Goal: Information Seeking & Learning: Learn about a topic

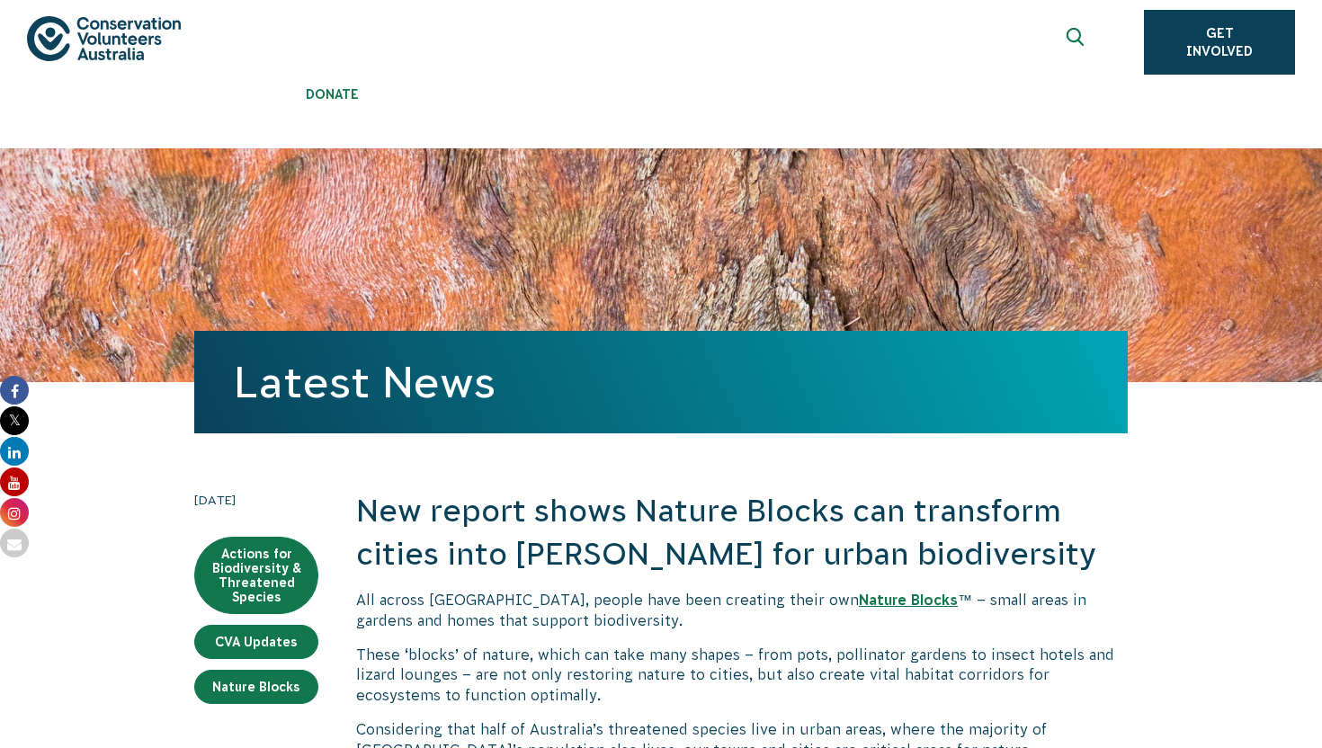
scroll to position [68, 0]
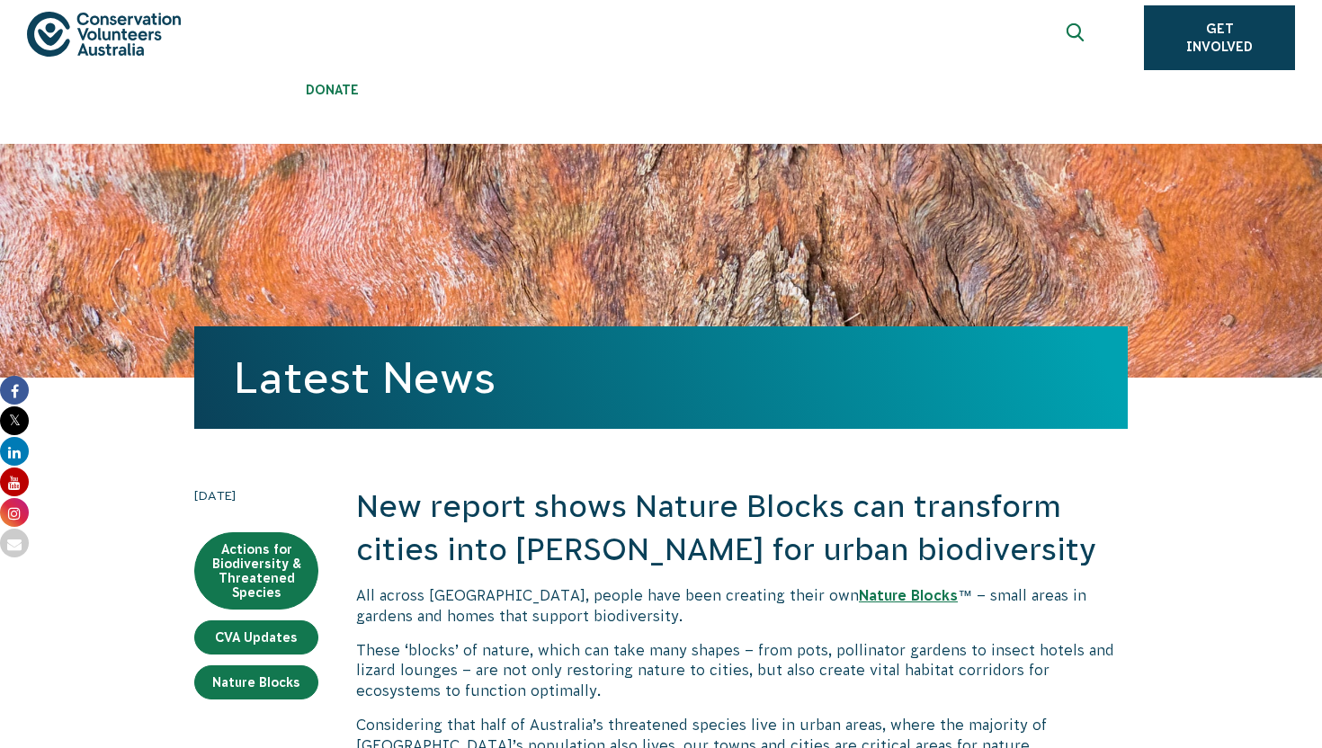
click at [109, 35] on img at bounding box center [104, 34] width 154 height 45
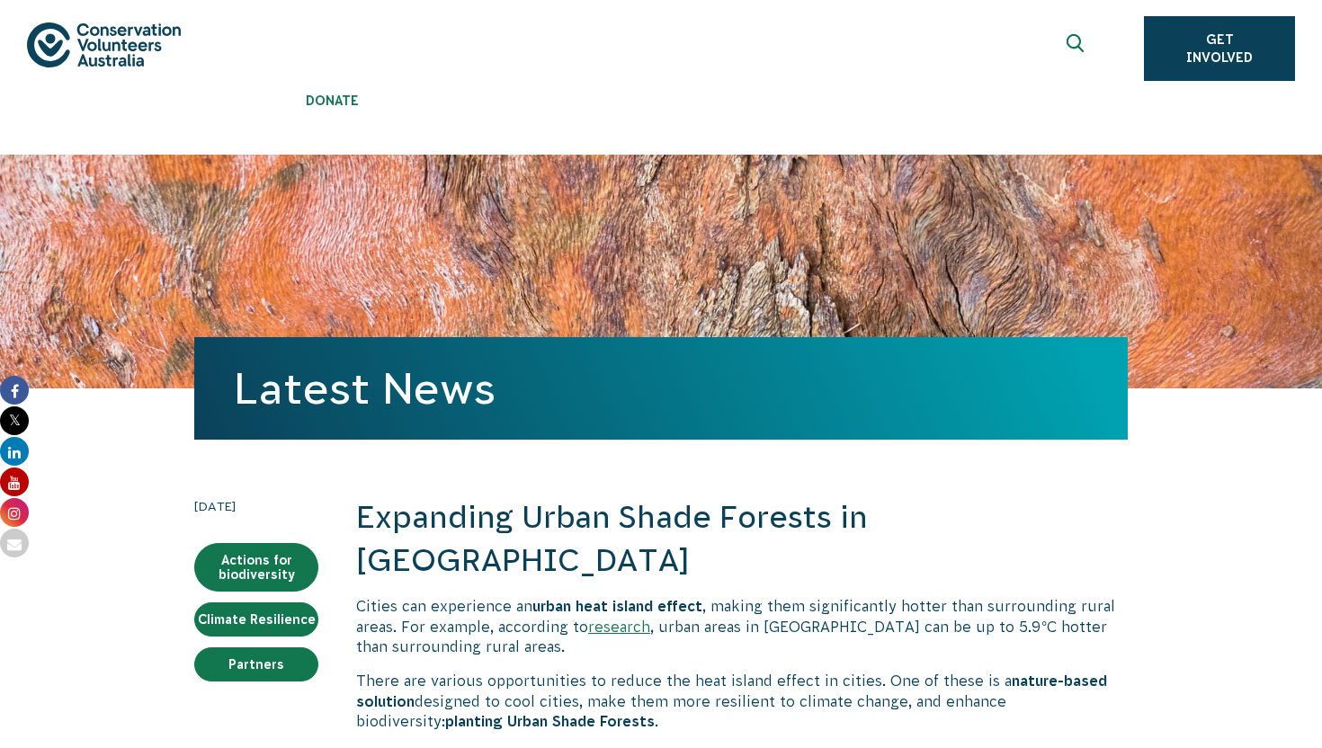
scroll to position [94, 0]
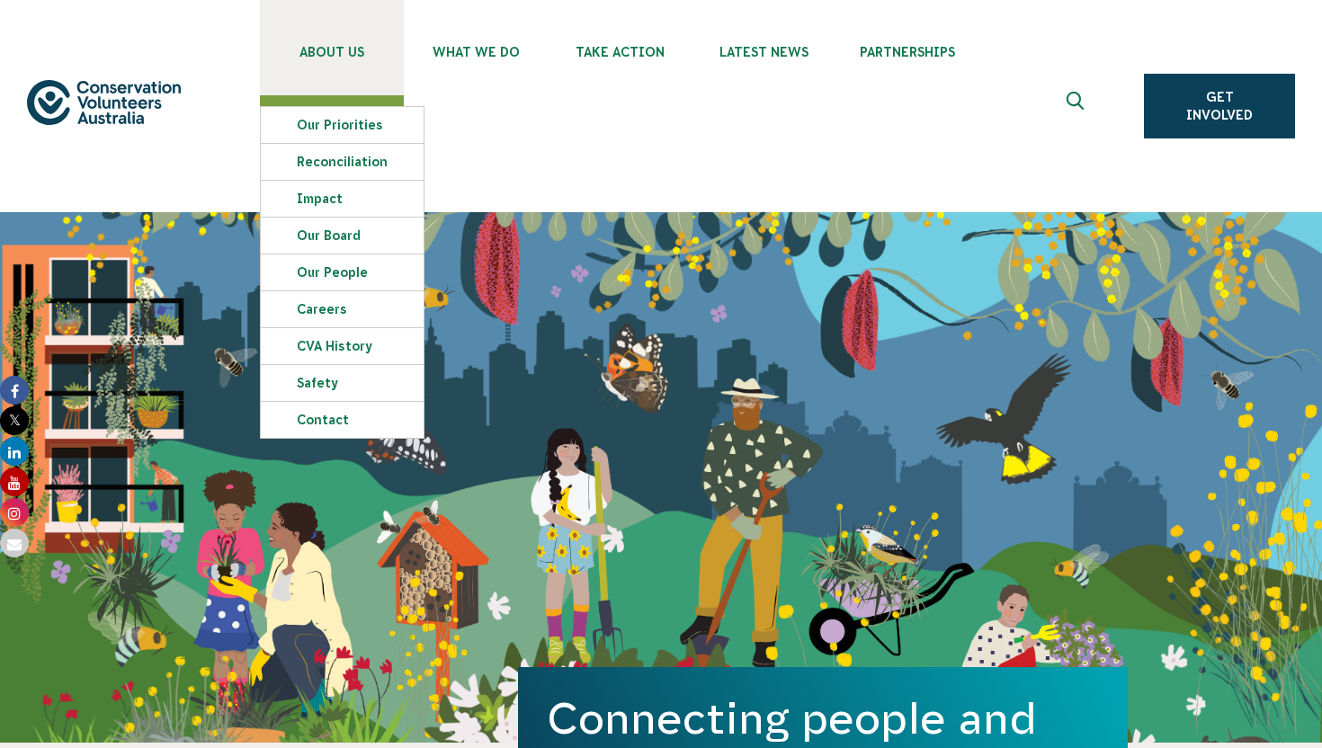
click at [314, 65] on link "About Us" at bounding box center [332, 47] width 144 height 95
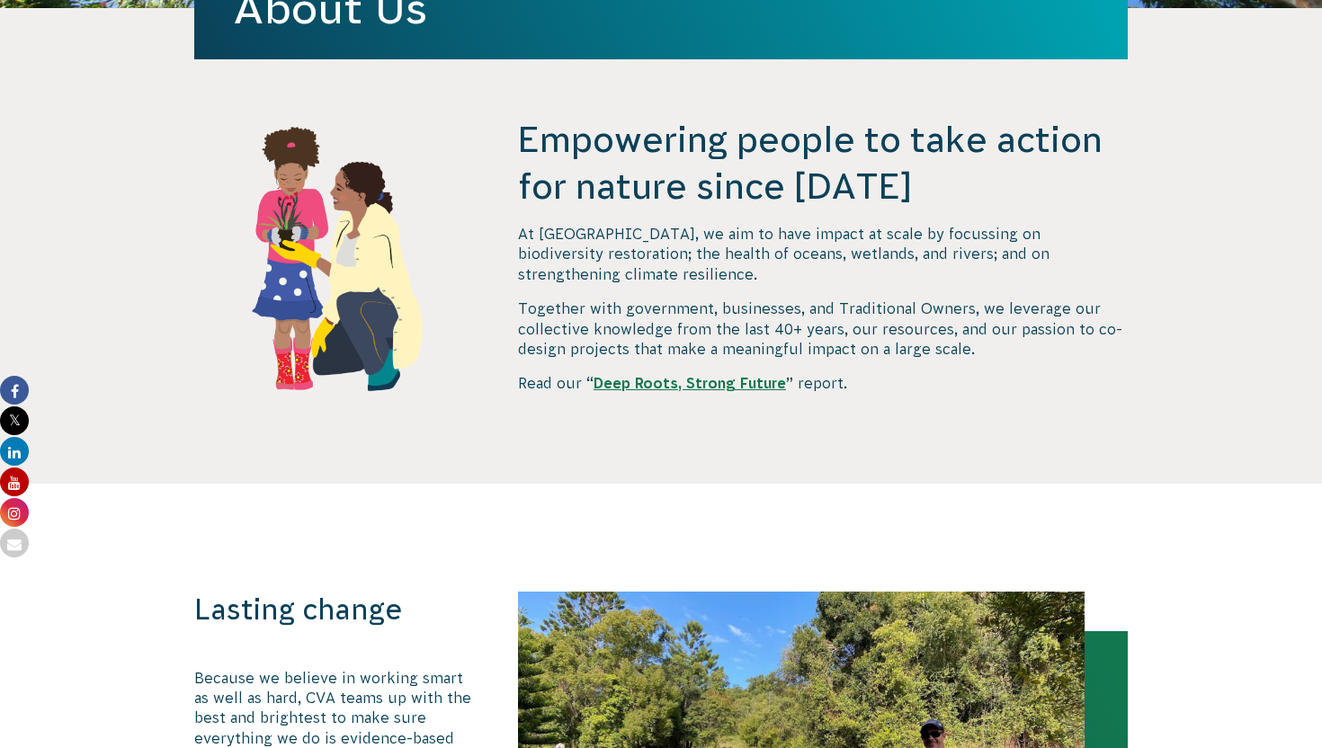
scroll to position [689, 0]
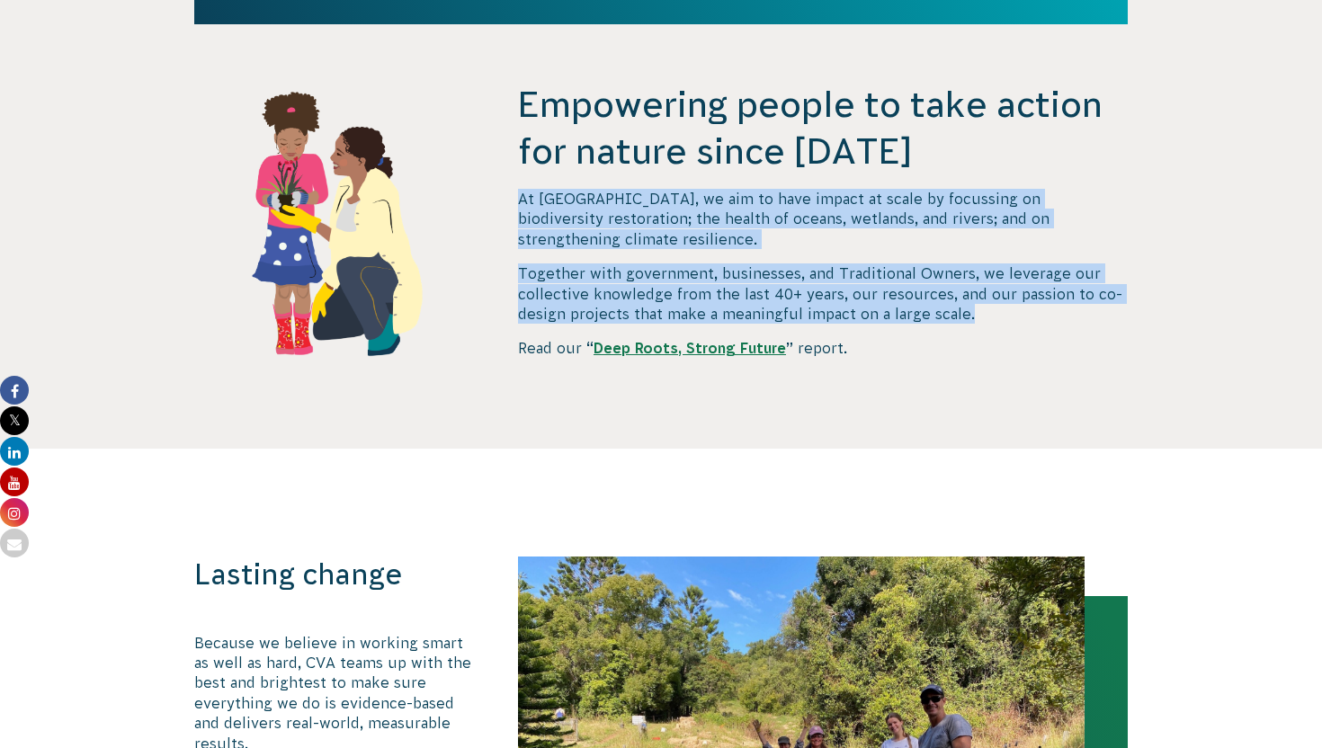
drag, startPoint x: 518, startPoint y: 195, endPoint x: 973, endPoint y: 296, distance: 466.1
click at [973, 296] on div "At CVA, we aim to have impact at scale by focussing on biodiversity restoration…" at bounding box center [823, 274] width 610 height 170
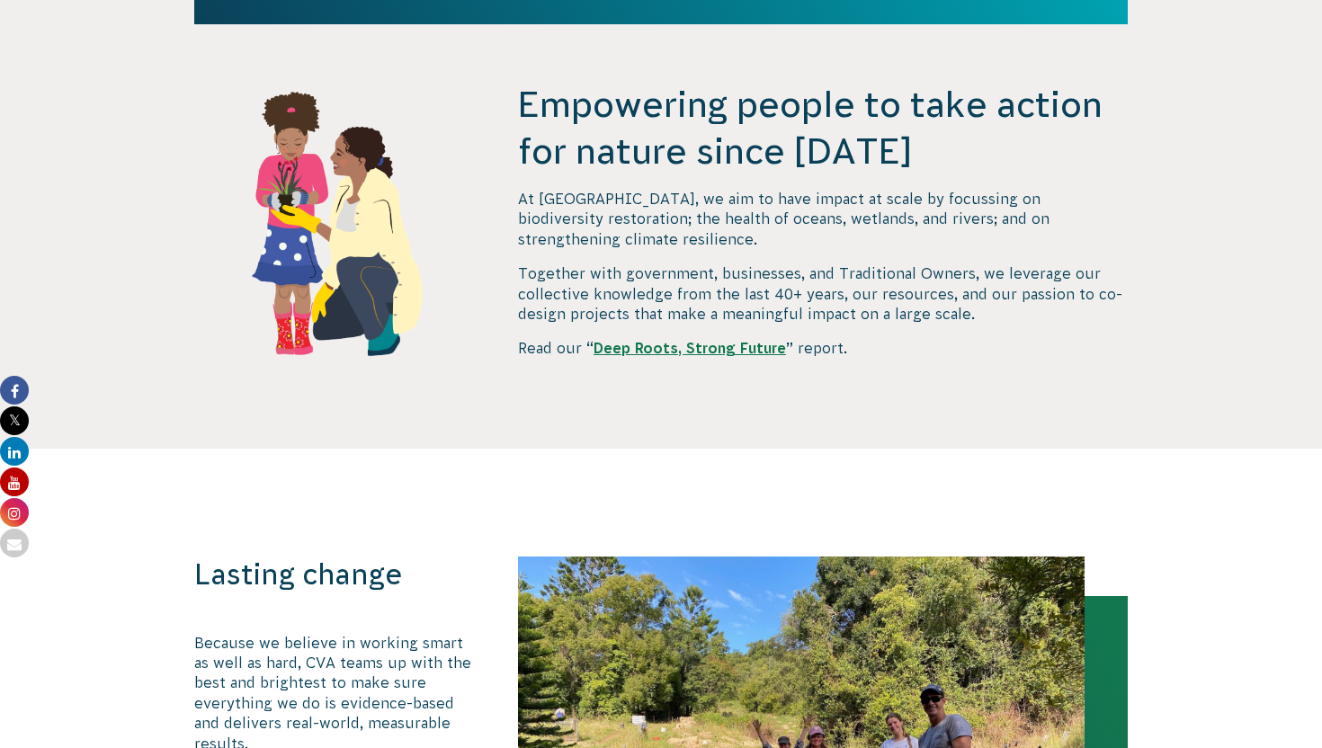
click at [774, 394] on div "Empowering people to take action for nature since 1982 At CVA, we aim to have i…" at bounding box center [823, 265] width 610 height 368
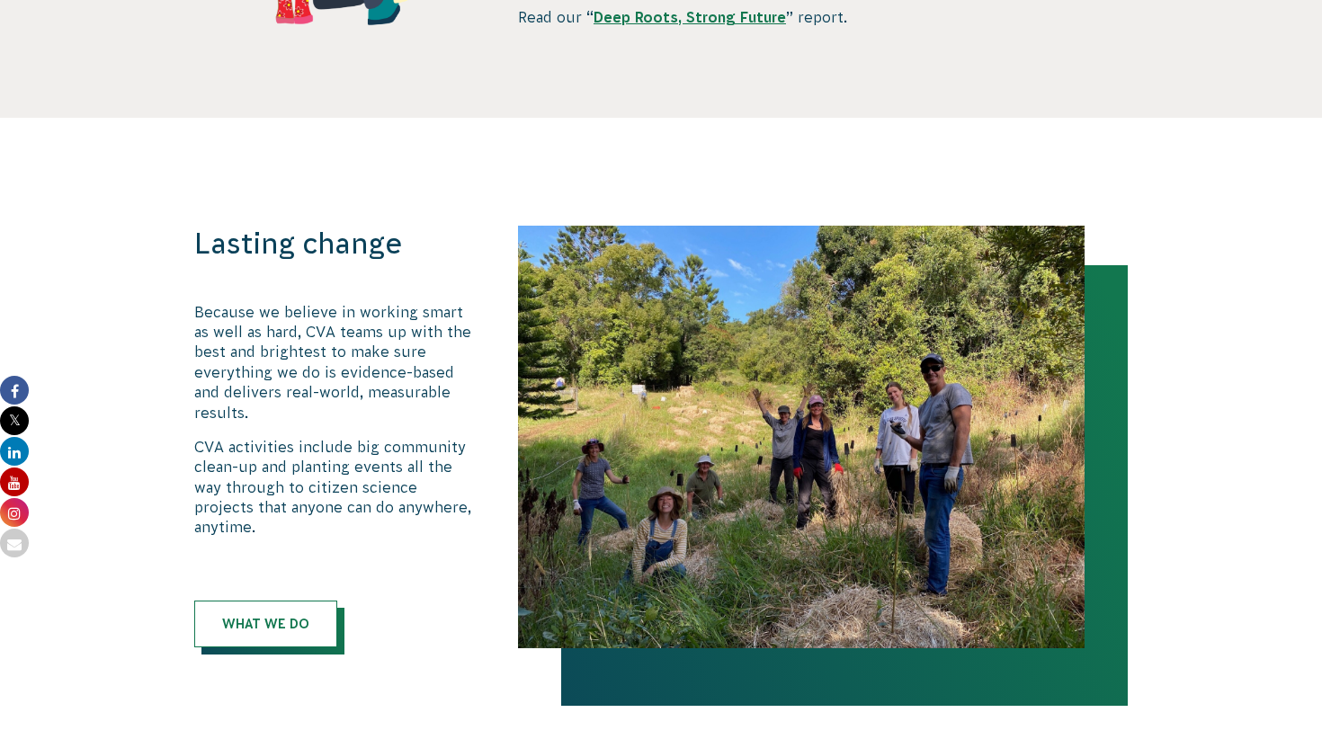
scroll to position [1054, 0]
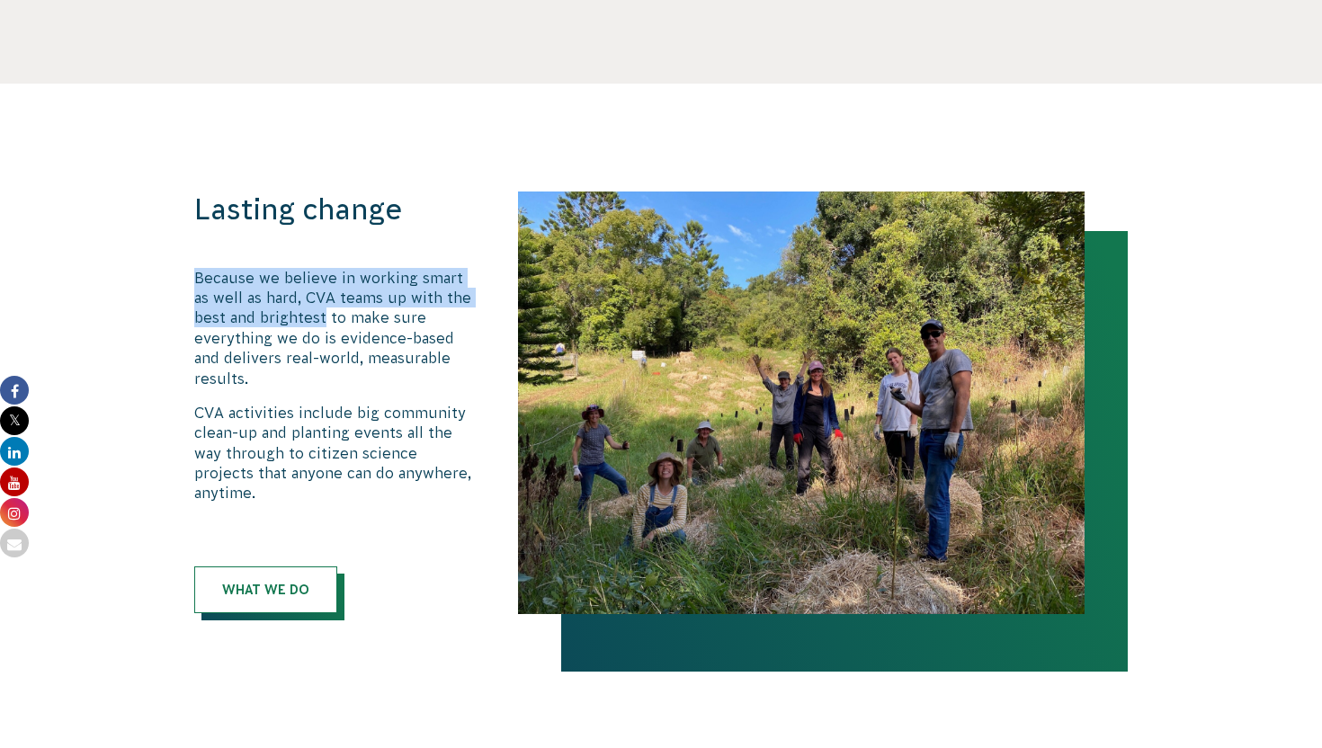
drag, startPoint x: 194, startPoint y: 269, endPoint x: 322, endPoint y: 325, distance: 139.3
click at [322, 325] on p "Because we believe in working smart as well as hard, CVA teams up with the best…" at bounding box center [337, 328] width 286 height 121
click at [285, 567] on link "What We Do" at bounding box center [265, 590] width 143 height 47
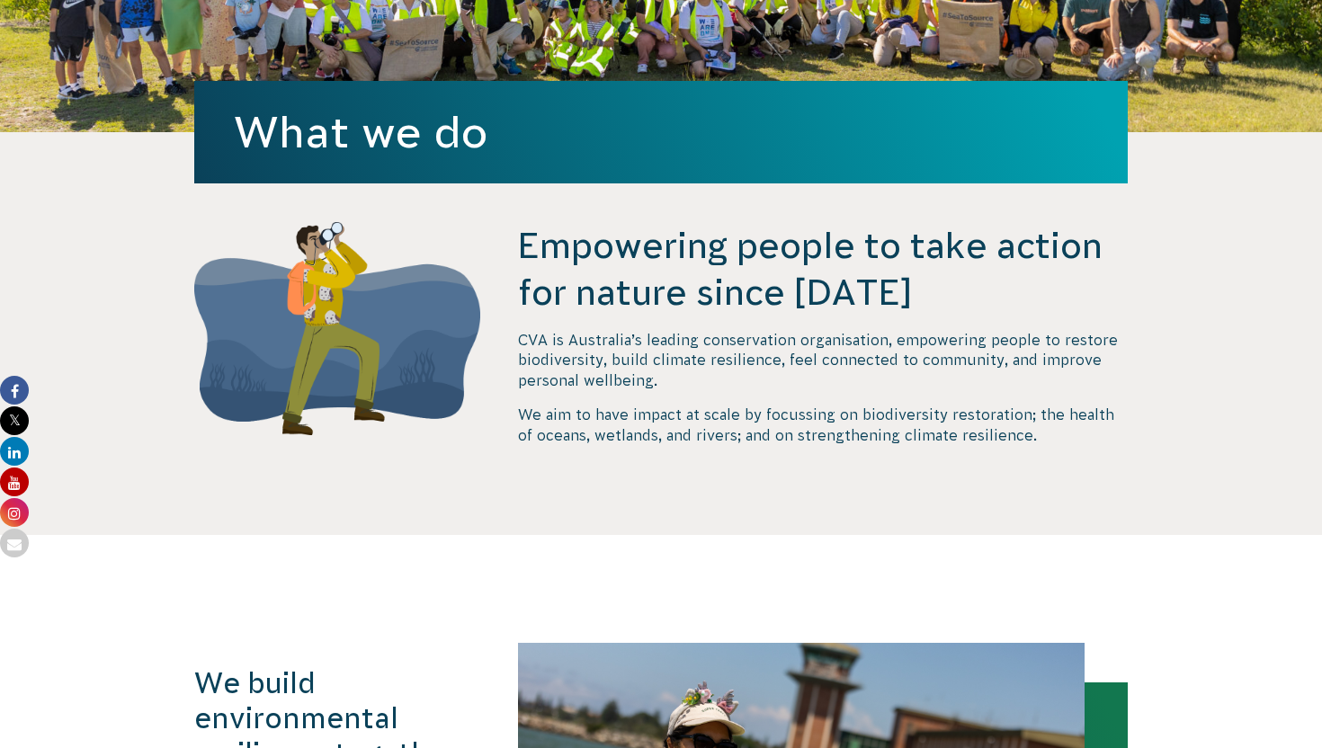
scroll to position [532, 0]
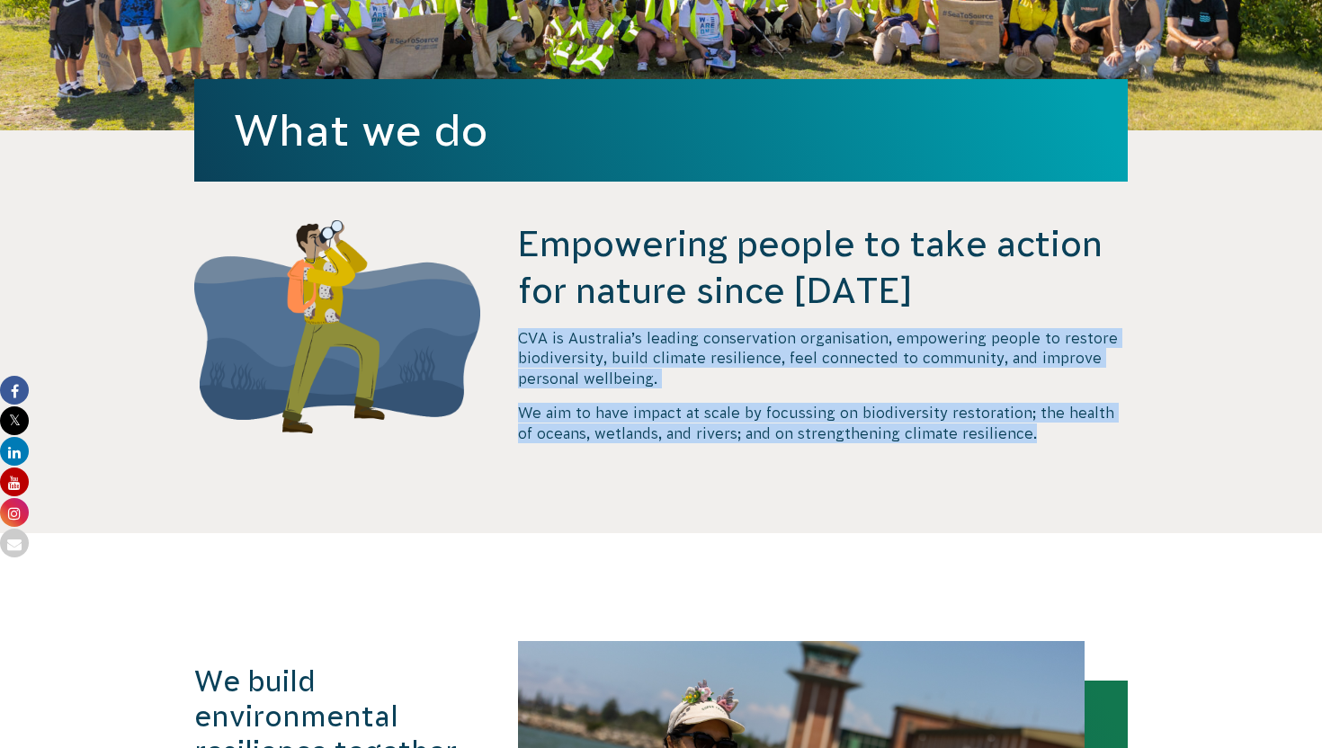
drag, startPoint x: 519, startPoint y: 335, endPoint x: 1030, endPoint y: 441, distance: 521.7
click at [1030, 441] on div "CVA is Australia’s leading conservation organisation, empowering people to rest…" at bounding box center [823, 385] width 610 height 115
click at [832, 470] on div "Empowering people to take action for nature since 1982 CVA is Australia’s leadi…" at bounding box center [823, 376] width 610 height 313
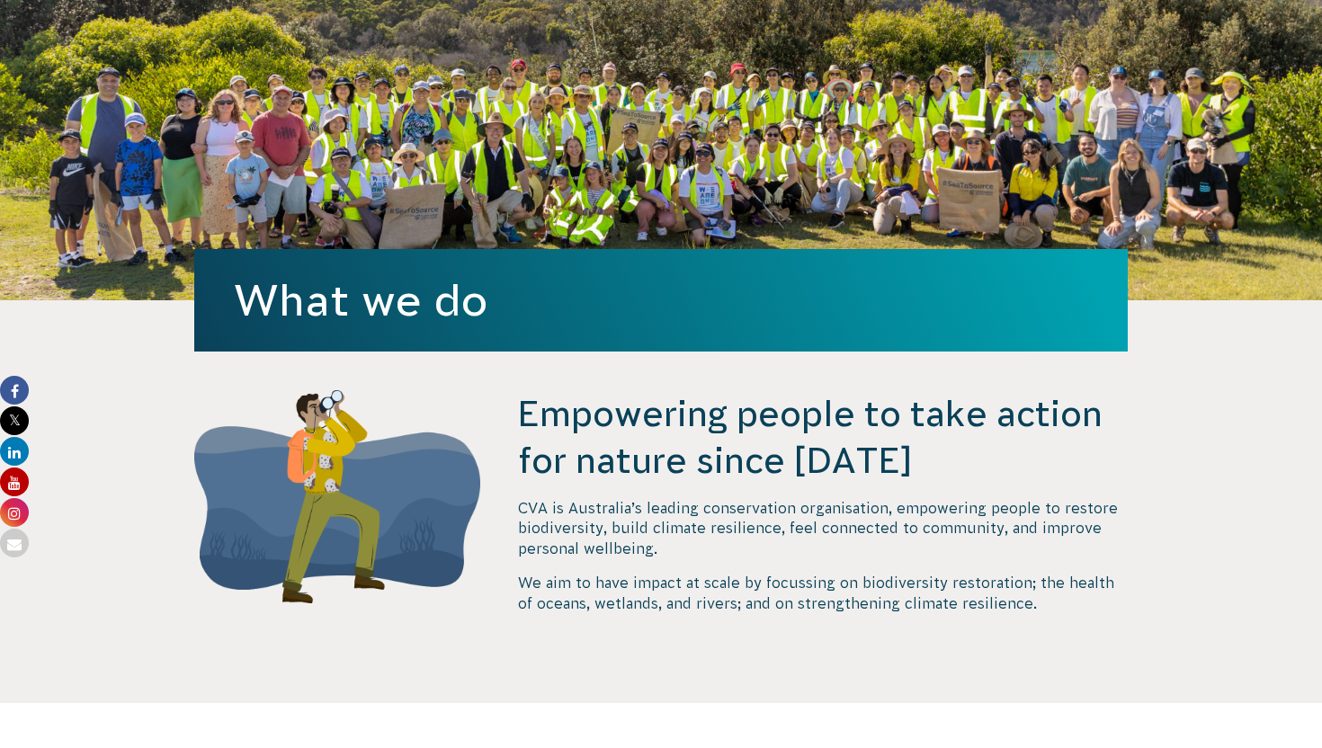
scroll to position [0, 0]
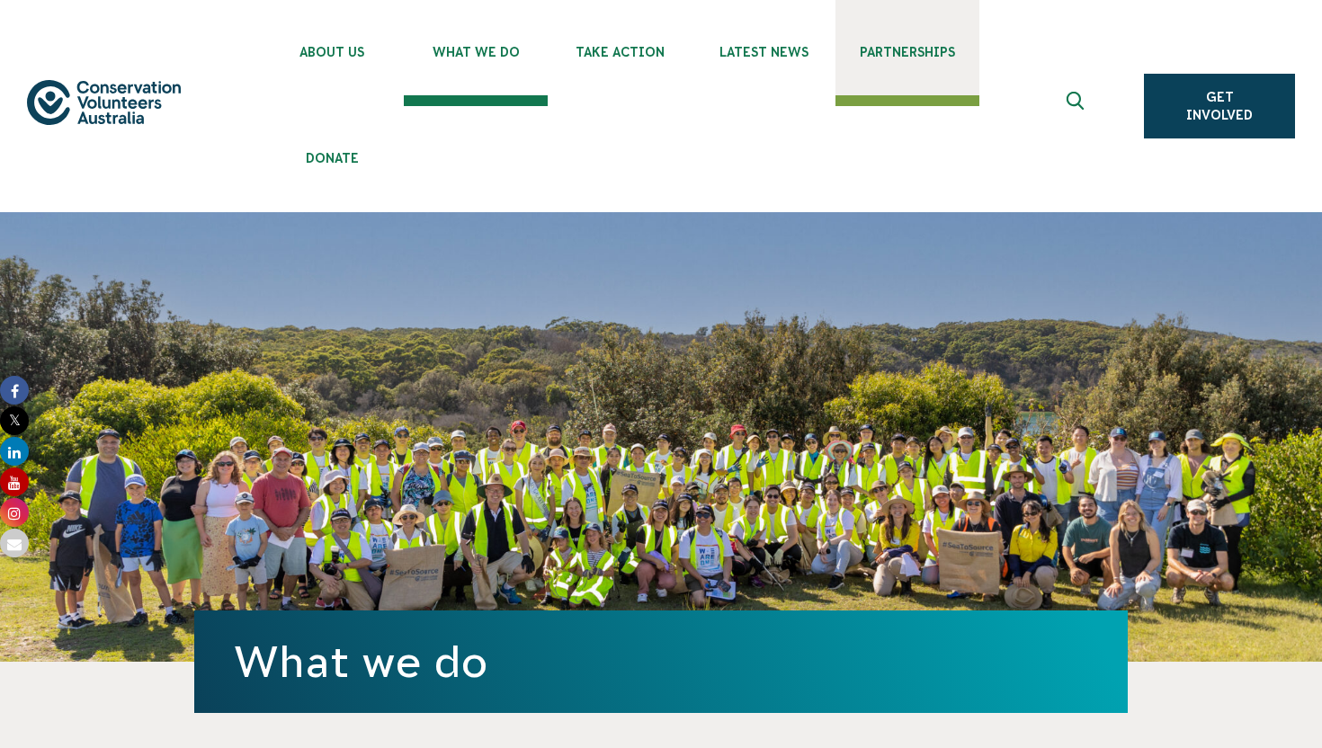
click at [859, 53] on span "Partnerships" at bounding box center [907, 52] width 144 height 14
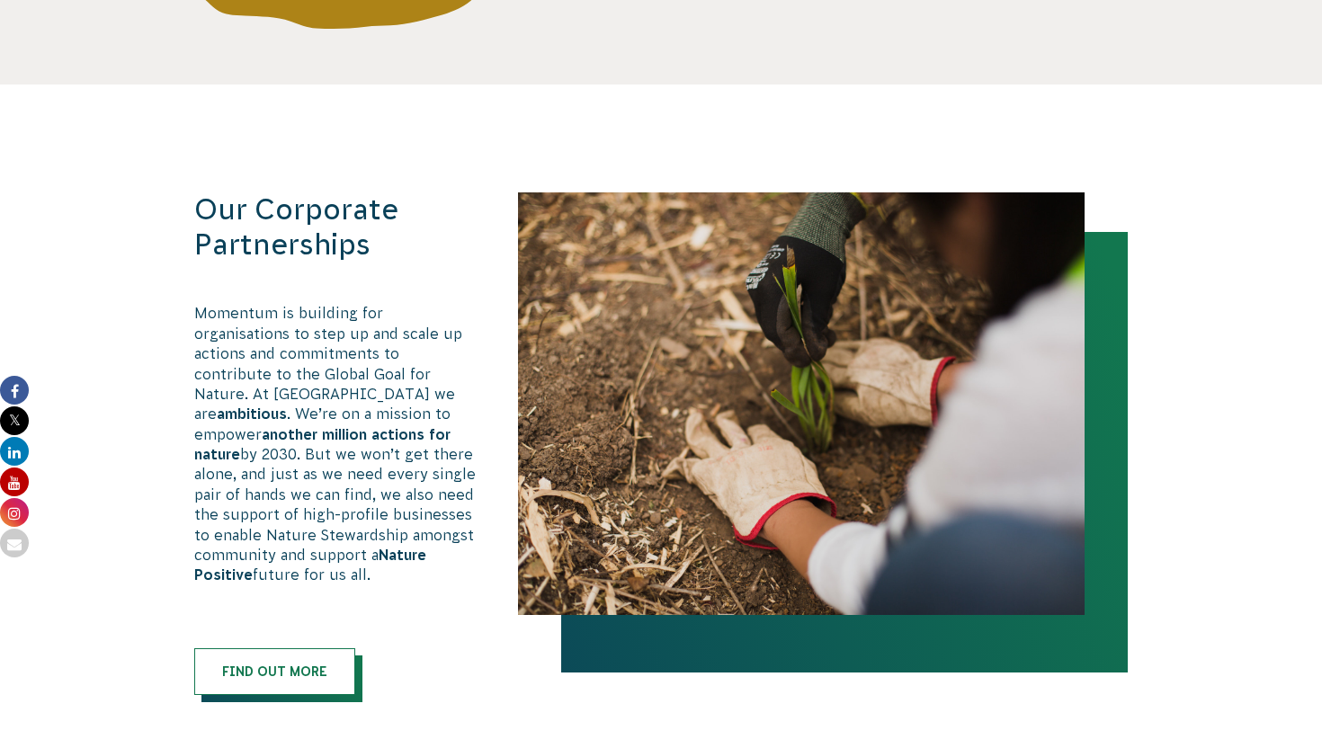
scroll to position [1023, 0]
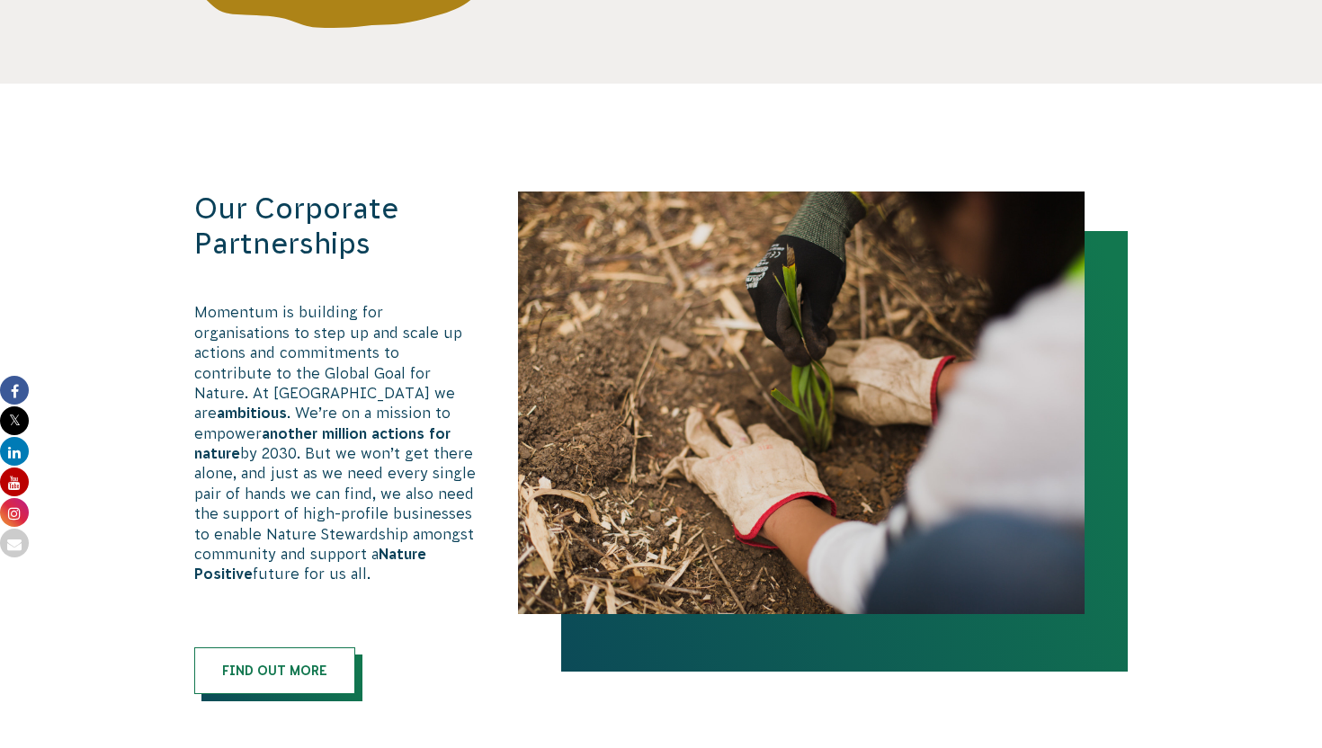
drag, startPoint x: 195, startPoint y: 313, endPoint x: 374, endPoint y: 561, distance: 306.0
click at [374, 561] on p "Momentum is building for organisations to step up and scale up actions and comm…" at bounding box center [337, 442] width 286 height 281
click at [449, 559] on p "Momentum is building for organisations to step up and scale up actions and comm…" at bounding box center [337, 442] width 286 height 281
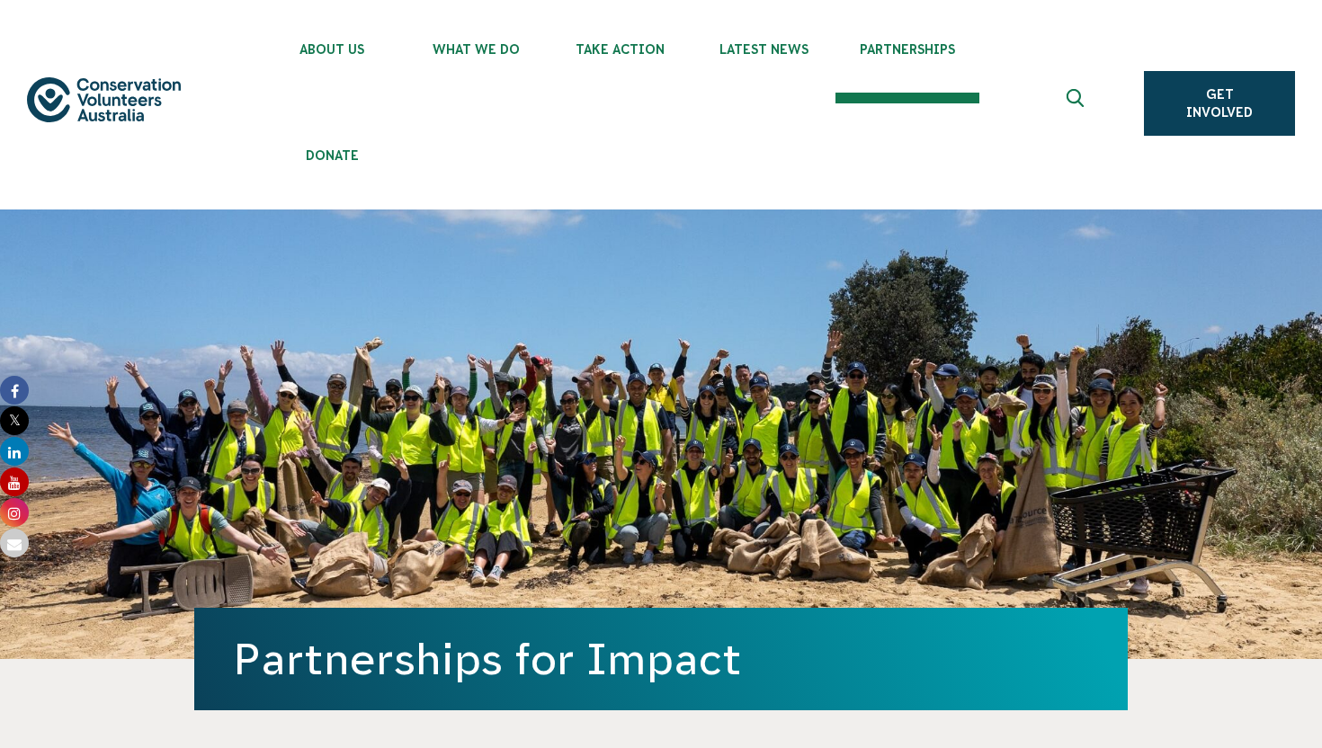
scroll to position [0, 0]
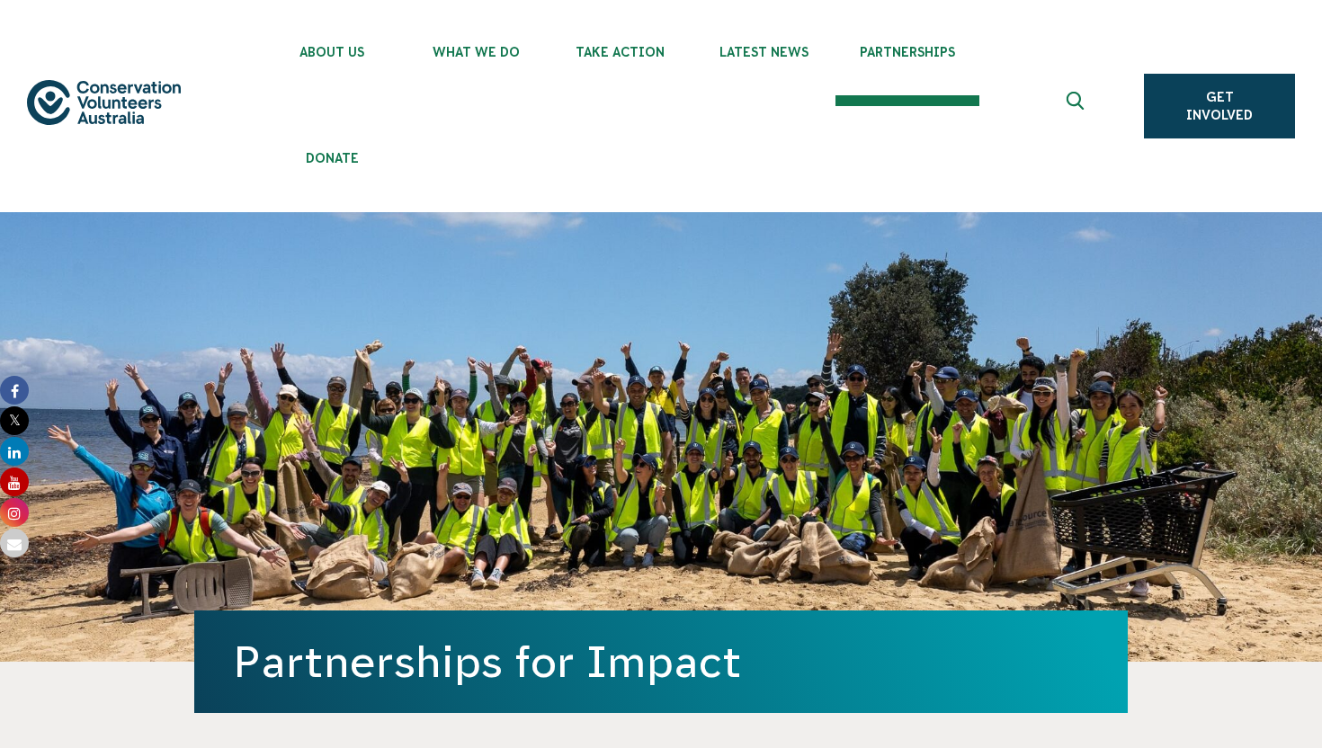
click at [1084, 93] on icon "Expand search box" at bounding box center [1078, 105] width 22 height 27
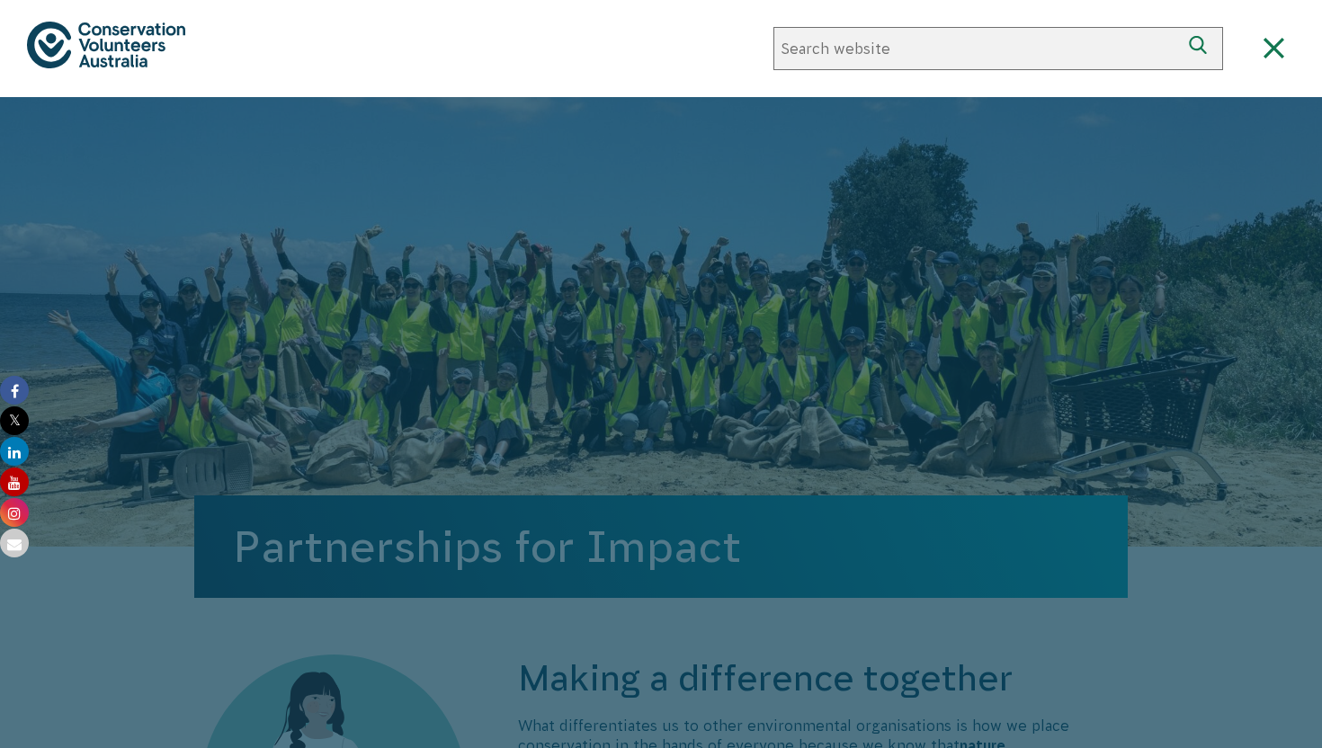
paste input "وUrban"
click at [791, 50] on input "وUrban" at bounding box center [976, 48] width 406 height 43
type input "Urban"
click at [1180, 27] on button "Search" at bounding box center [1201, 48] width 43 height 43
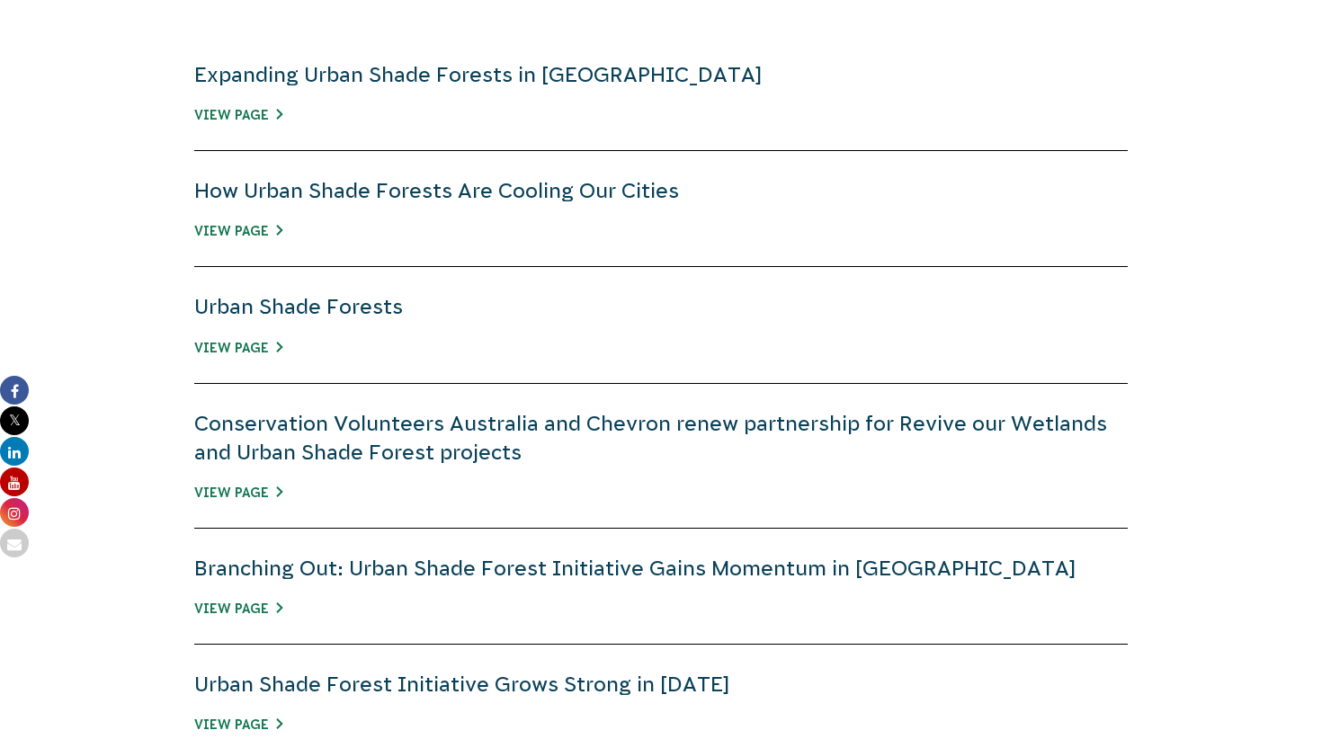
scroll to position [766, 0]
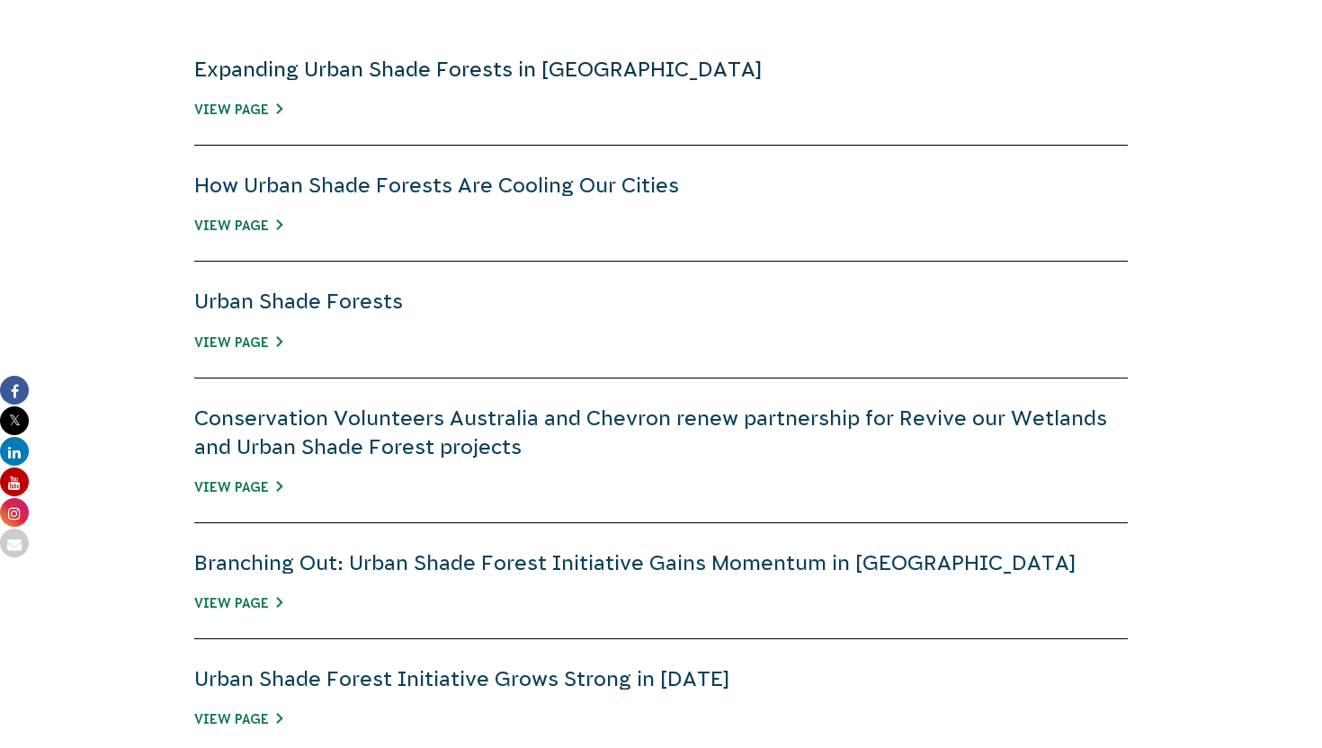
click at [438, 67] on link "Expanding Urban Shade Forests in [GEOGRAPHIC_DATA]" at bounding box center [478, 69] width 568 height 23
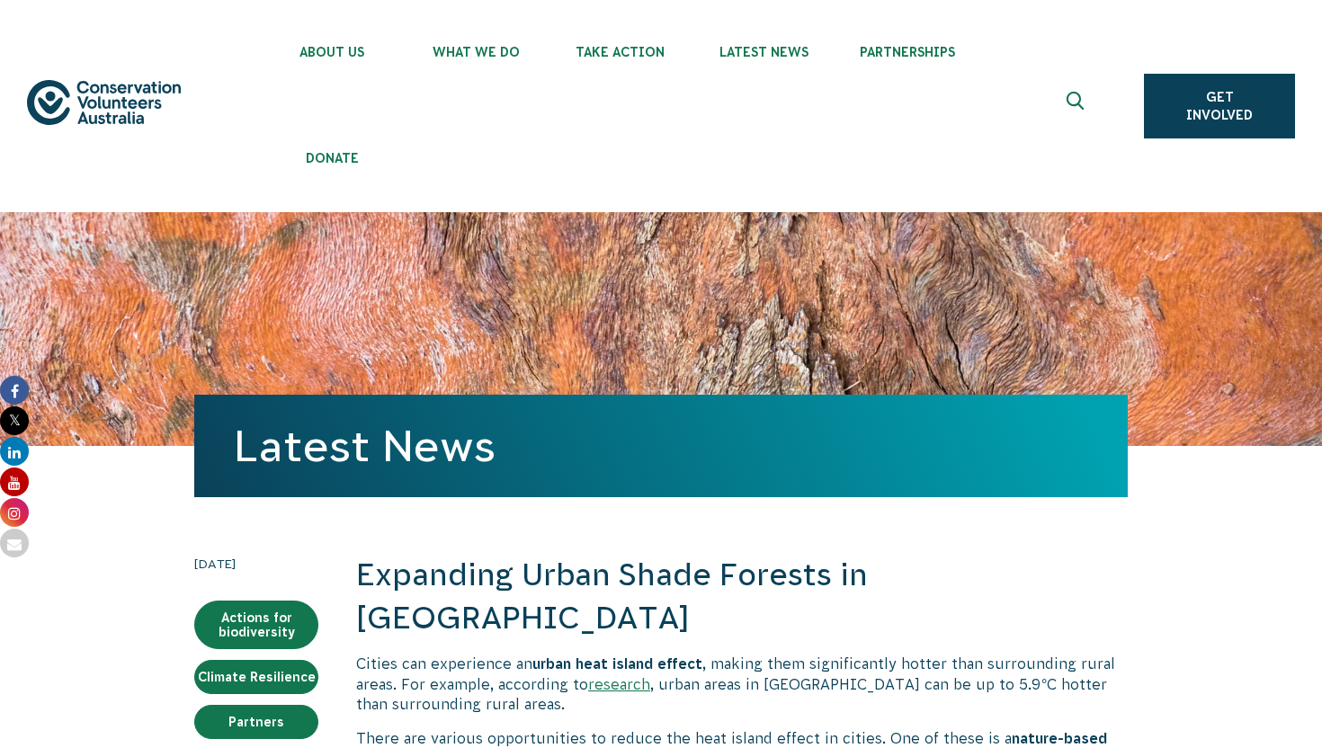
click at [545, 576] on h2 "Expanding Urban Shade Forests in Australia" at bounding box center [742, 596] width 772 height 85
click at [401, 572] on h2 "Expanding Urban Shade Forests in Australia" at bounding box center [742, 596] width 772 height 85
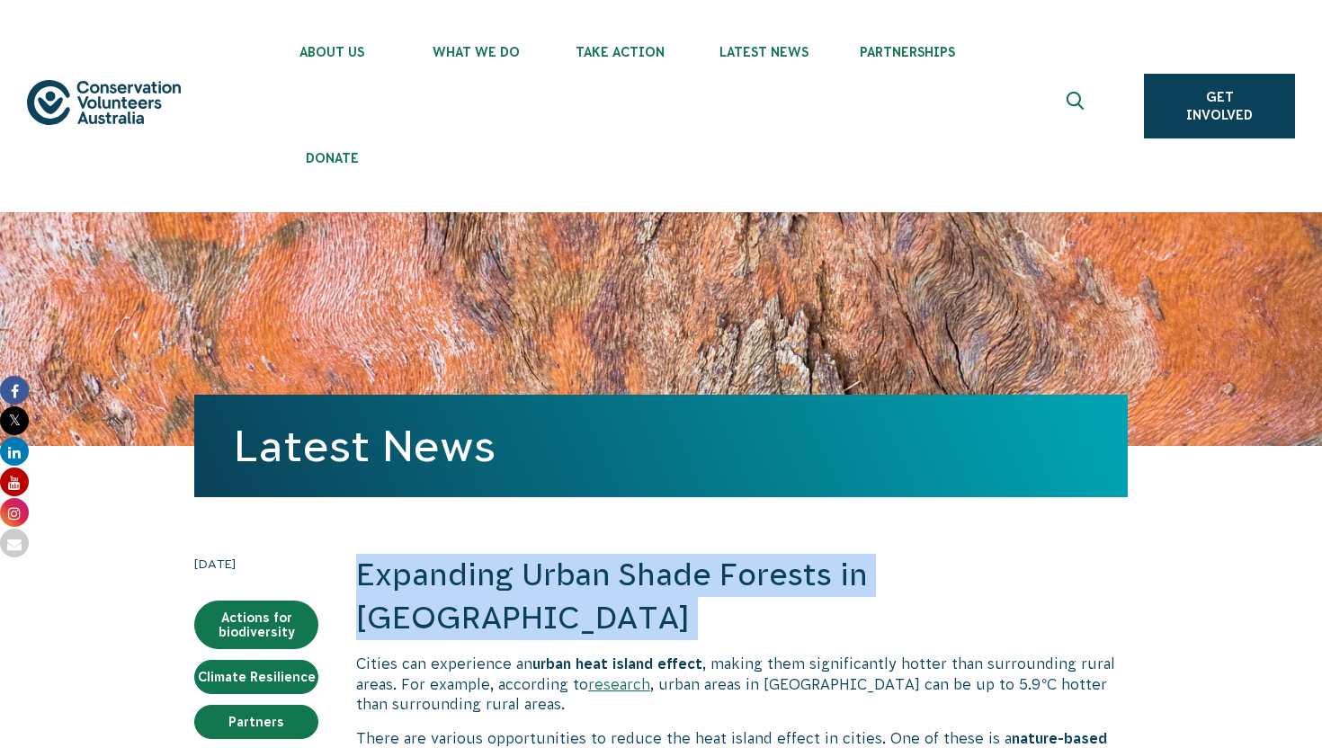
click at [401, 572] on h2 "Expanding Urban Shade Forests in Australia" at bounding box center [742, 596] width 772 height 85
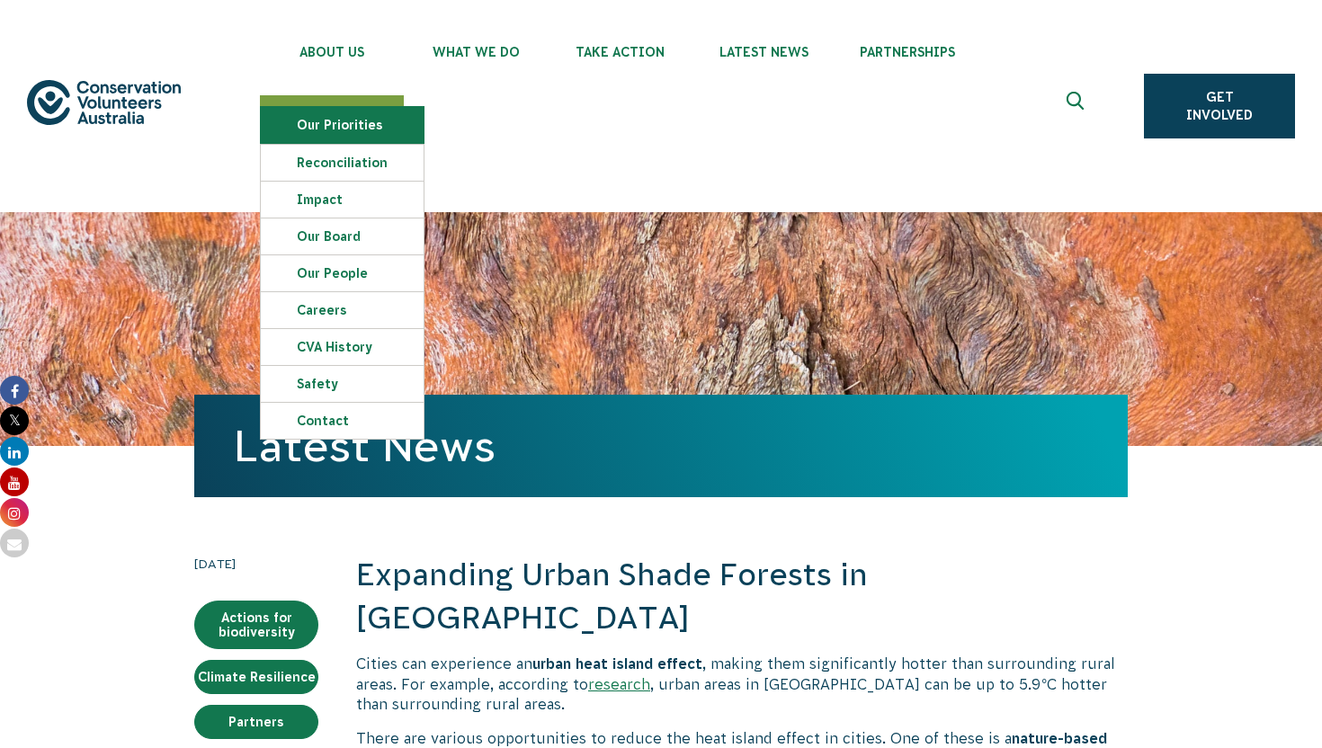
click at [341, 120] on link "Our Priorities" at bounding box center [342, 125] width 163 height 36
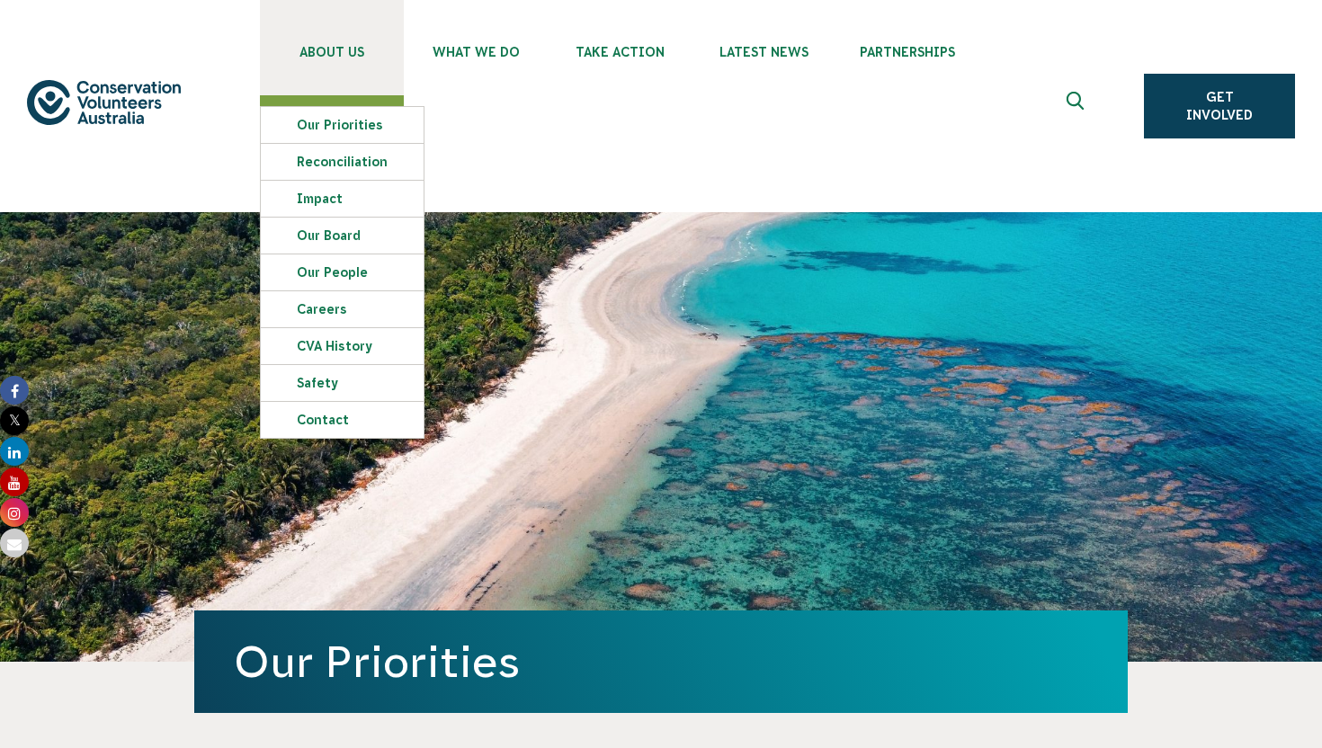
click at [317, 46] on span "About Us" at bounding box center [332, 52] width 144 height 14
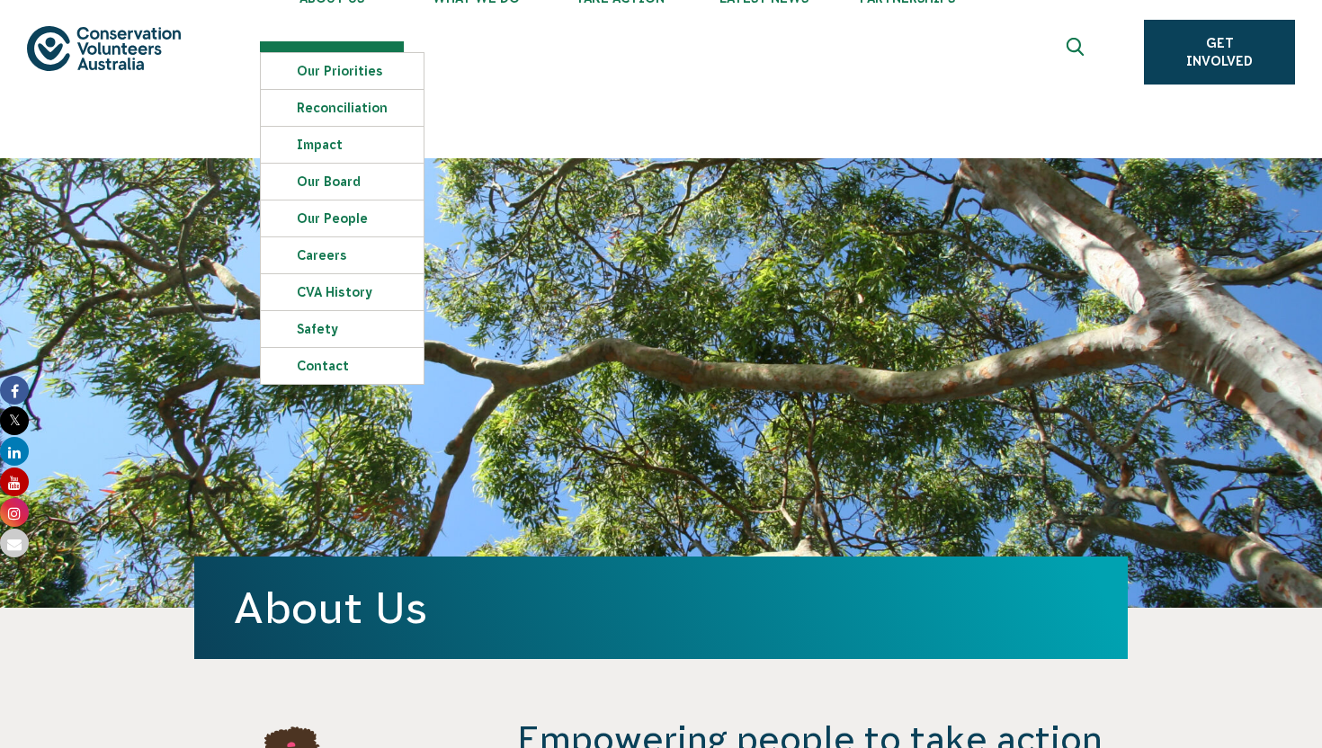
scroll to position [92, 0]
